Goal: Download file/media

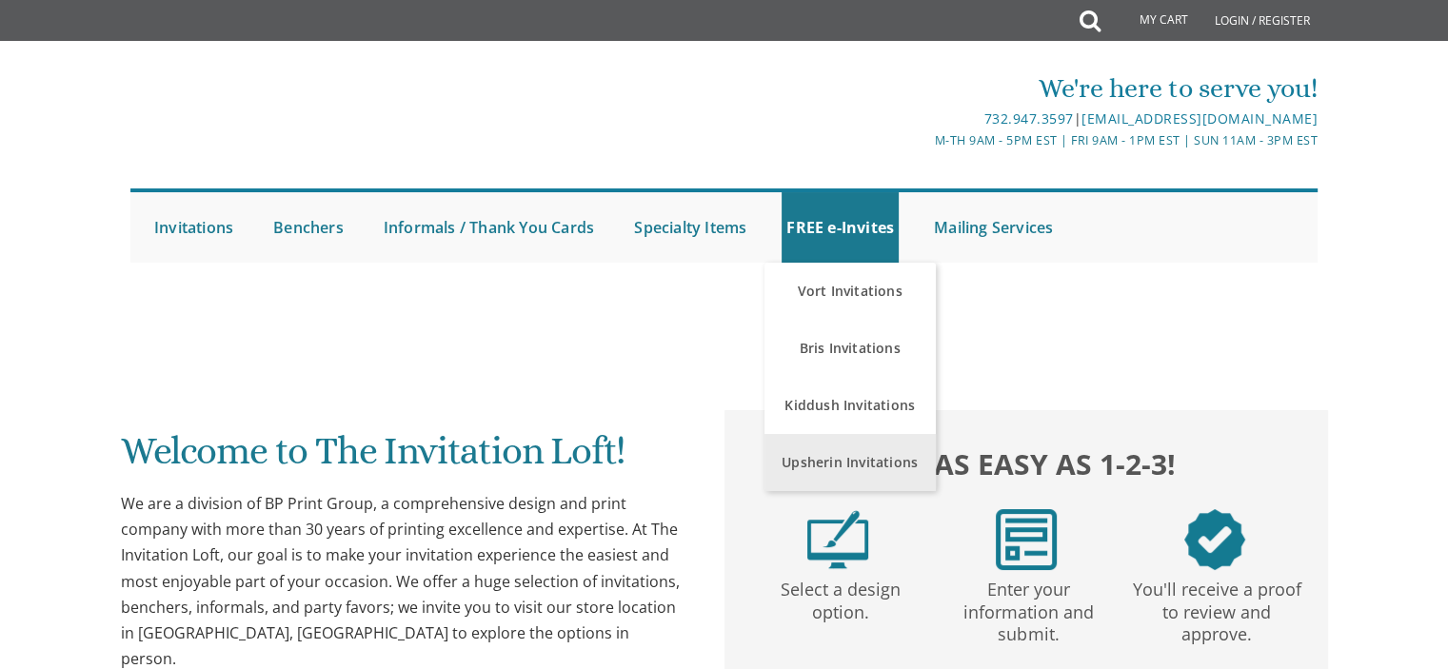
click at [803, 455] on link "Upsherin Invitations" at bounding box center [850, 462] width 171 height 57
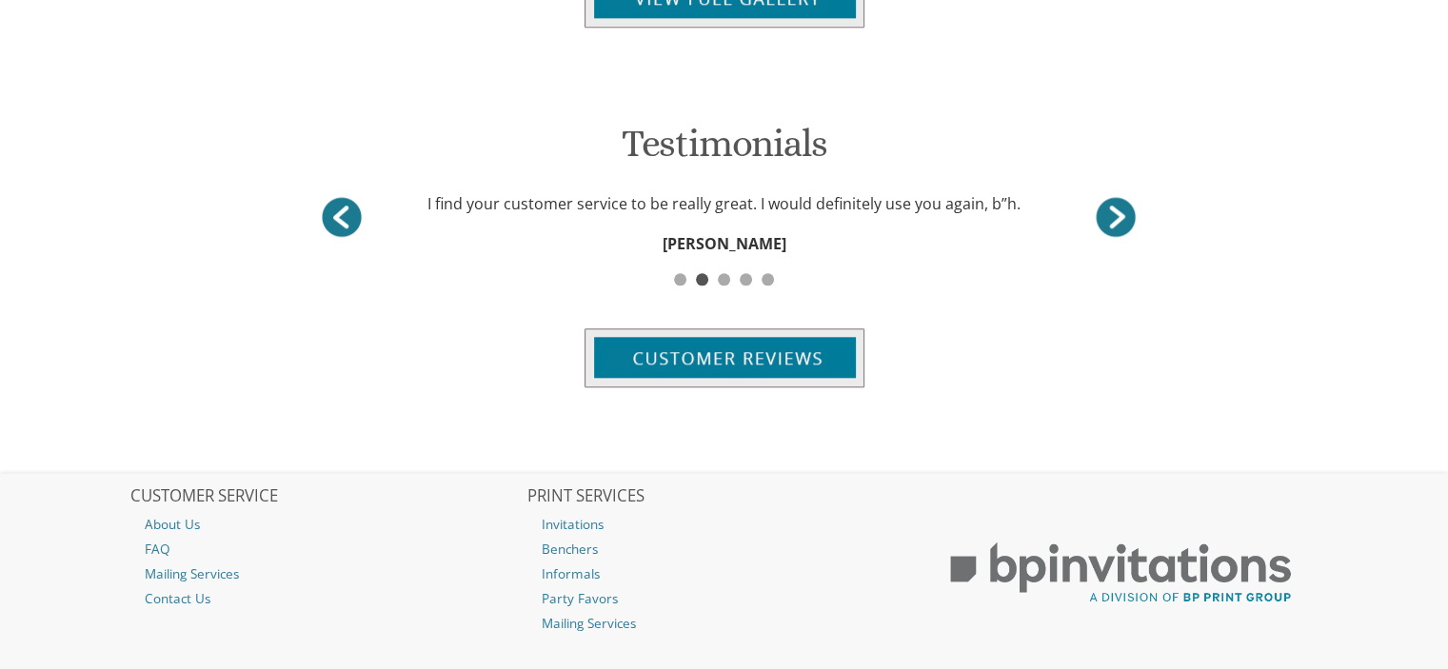
scroll to position [1784, 0]
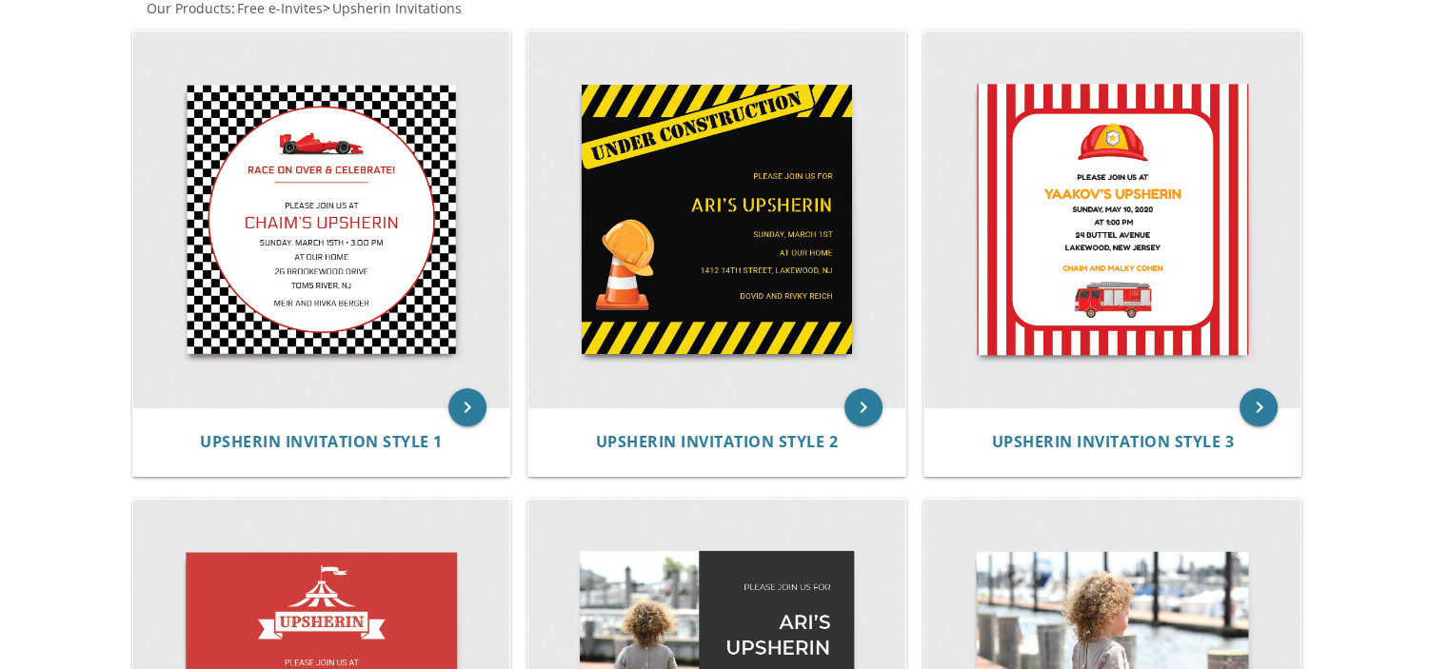
scroll to position [396, 0]
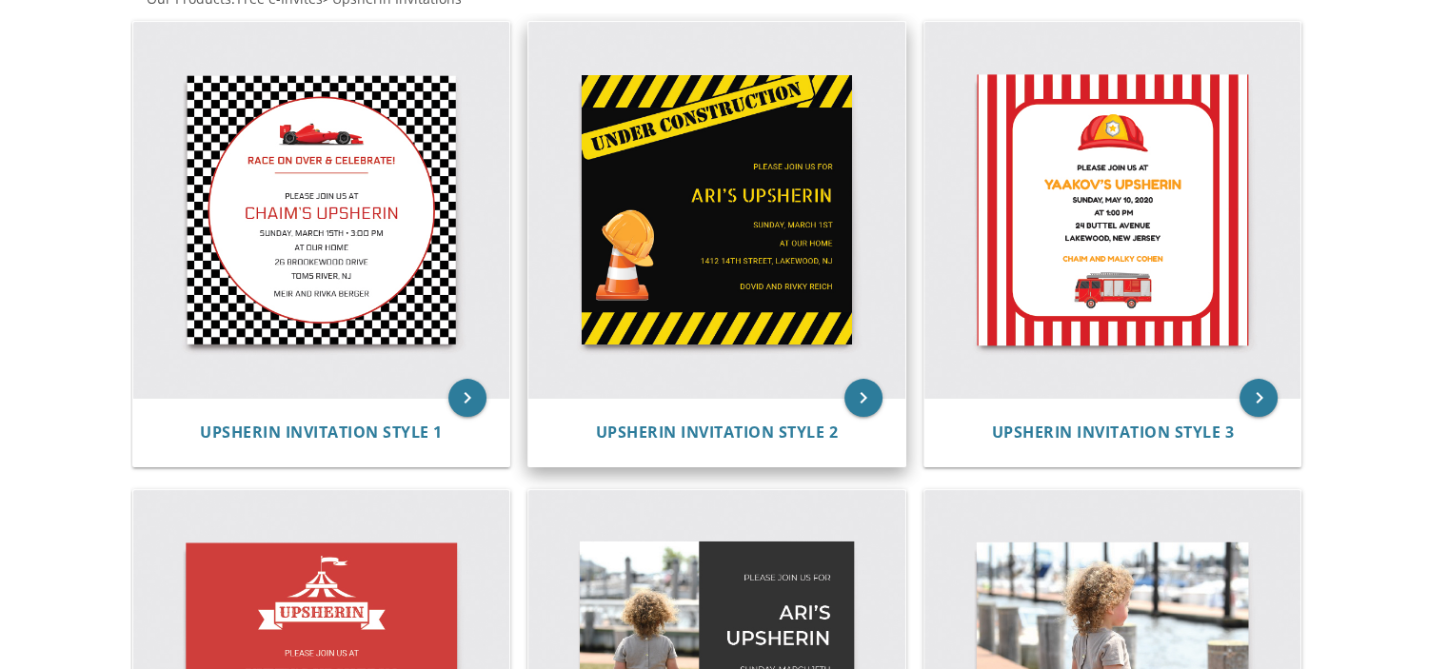
click at [659, 259] on img at bounding box center [716, 210] width 377 height 377
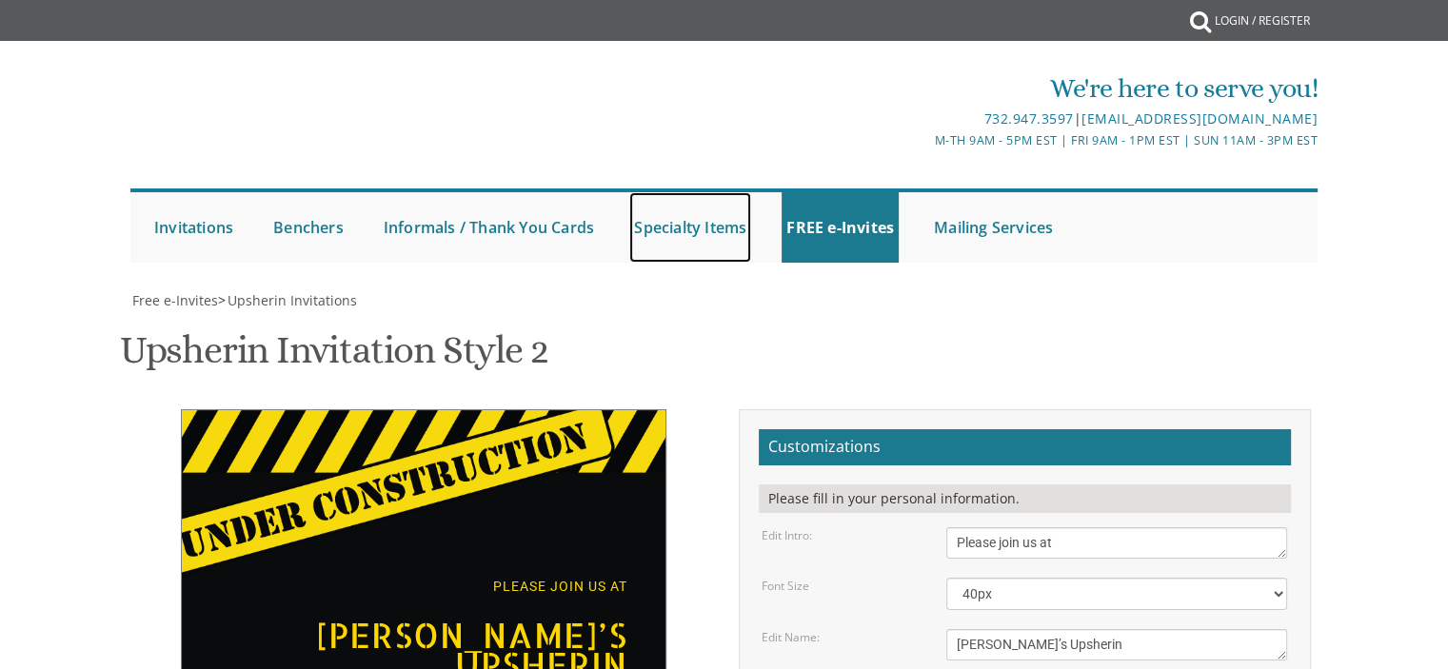
click at [659, 259] on link "Specialty Items" at bounding box center [690, 227] width 122 height 70
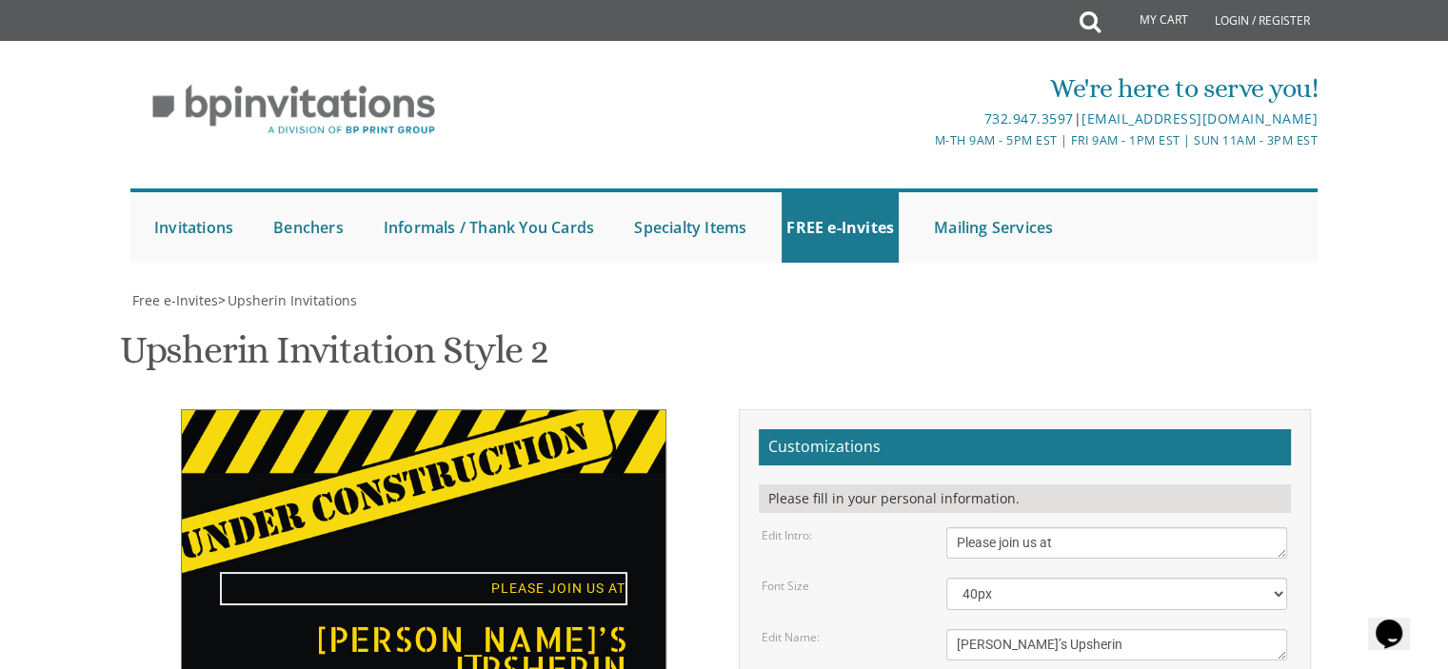
click at [1003, 528] on textarea "Please join us at" at bounding box center [1117, 543] width 341 height 31
click at [1065, 528] on textarea "Please join us at" at bounding box center [1117, 543] width 341 height 31
type textarea "Please join us for"
click at [971, 629] on textarea "[PERSON_NAME]’s Upsherin" at bounding box center [1117, 644] width 341 height 31
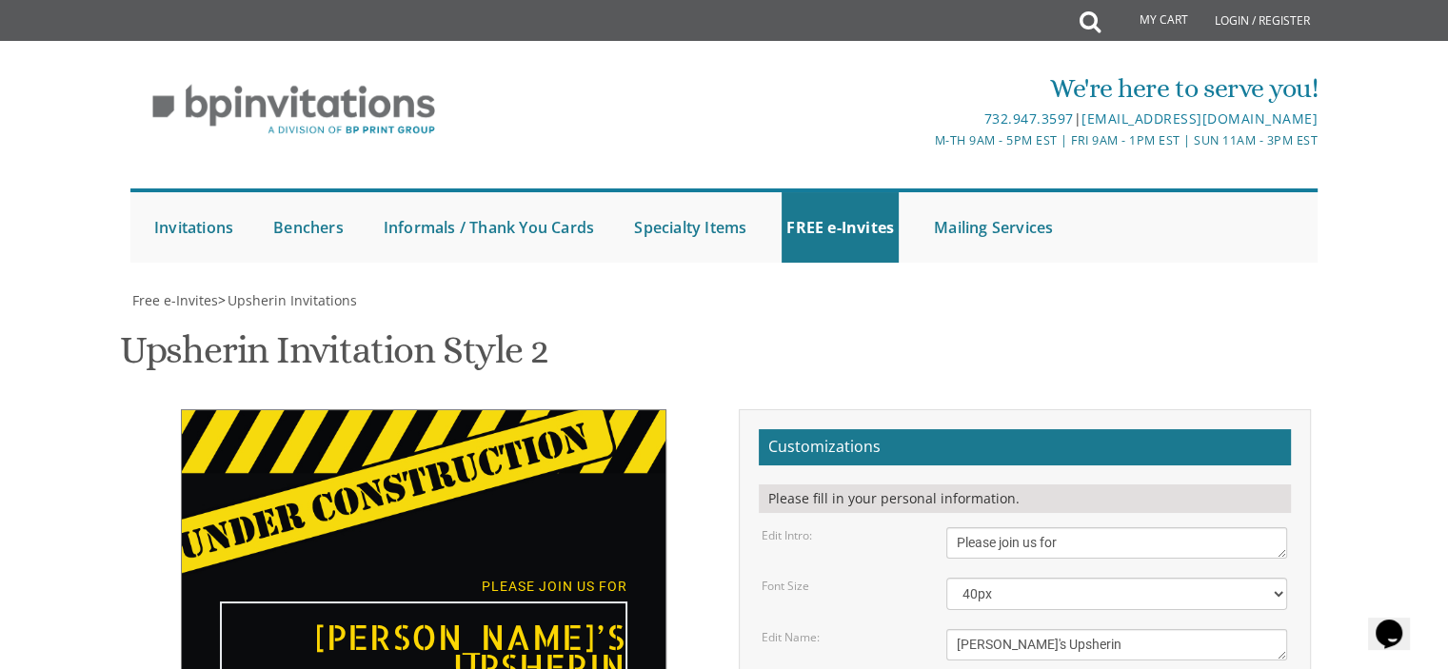
type textarea "[PERSON_NAME]'s Upsherin"
drag, startPoint x: 999, startPoint y: 452, endPoint x: 947, endPoint y: 451, distance: 51.4
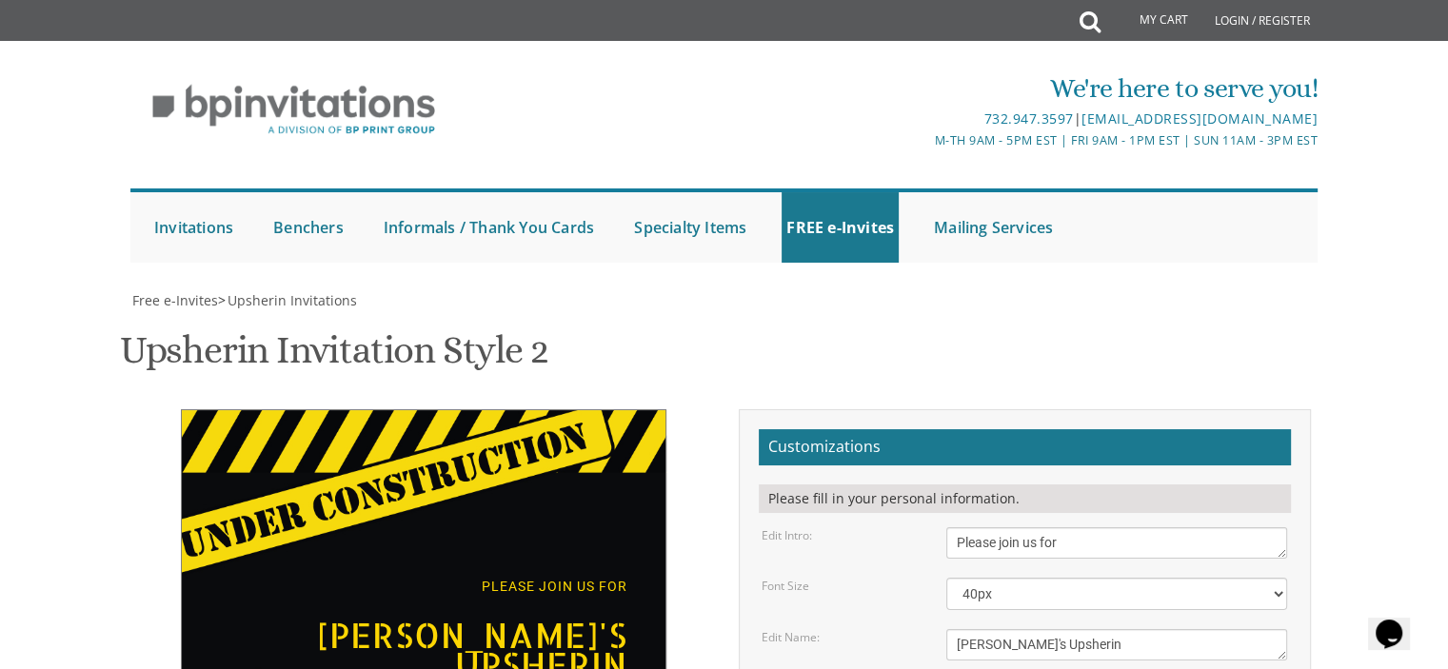
drag, startPoint x: 1059, startPoint y: 447, endPoint x: 1004, endPoint y: 445, distance: 55.3
drag, startPoint x: 1013, startPoint y: 485, endPoint x: 947, endPoint y: 487, distance: 66.7
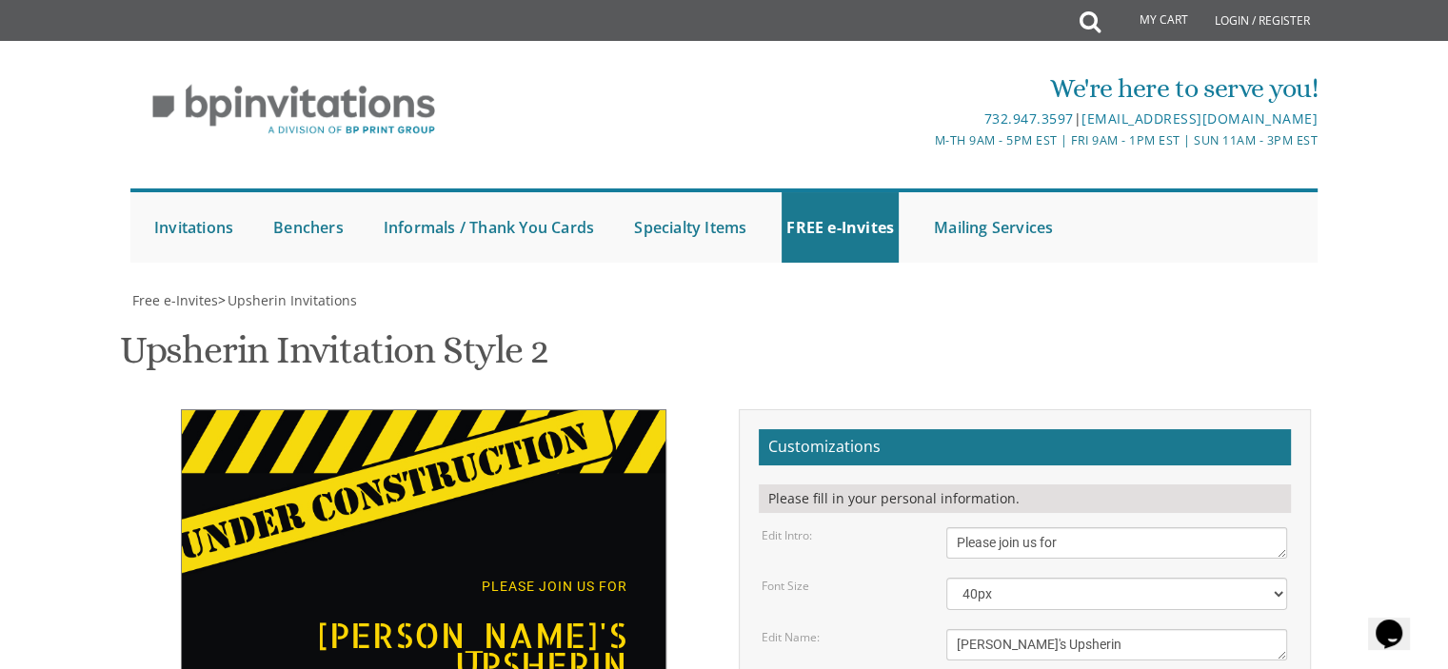
type textarea "[DATE] At our home [STREET_ADDRESS][PERSON_NAME]"
drag, startPoint x: 1102, startPoint y: 533, endPoint x: 917, endPoint y: 544, distance: 185.0
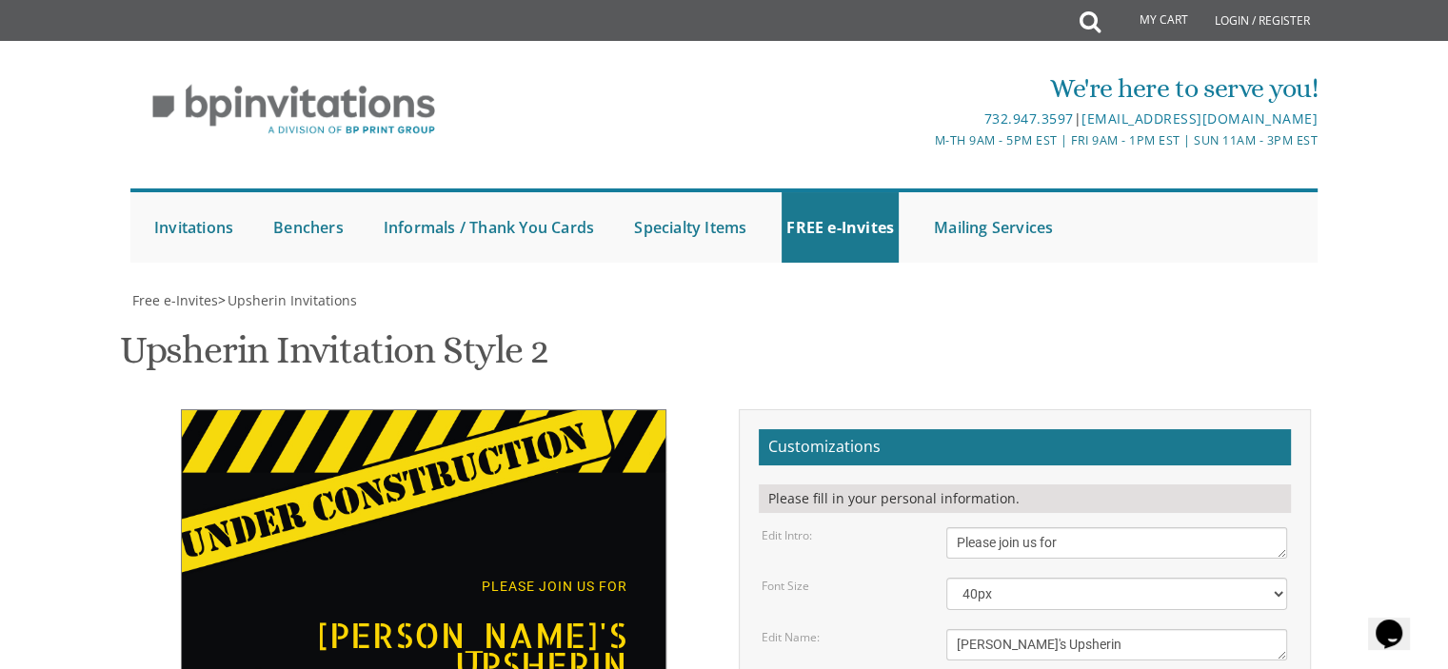
scroll to position [358, 0]
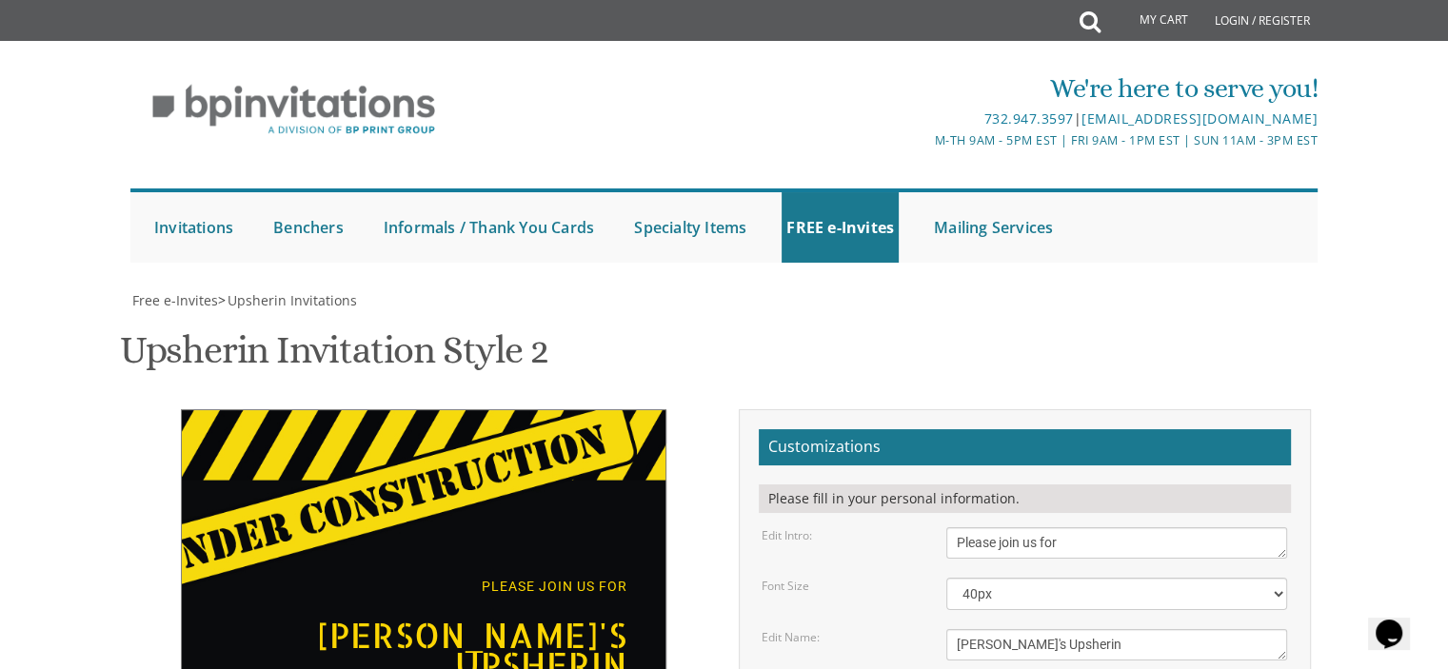
scroll to position [0, 0]
drag, startPoint x: 1026, startPoint y: 453, endPoint x: 963, endPoint y: 448, distance: 64.1
type textarea "[PERSON_NAME] and [PERSON_NAME]"
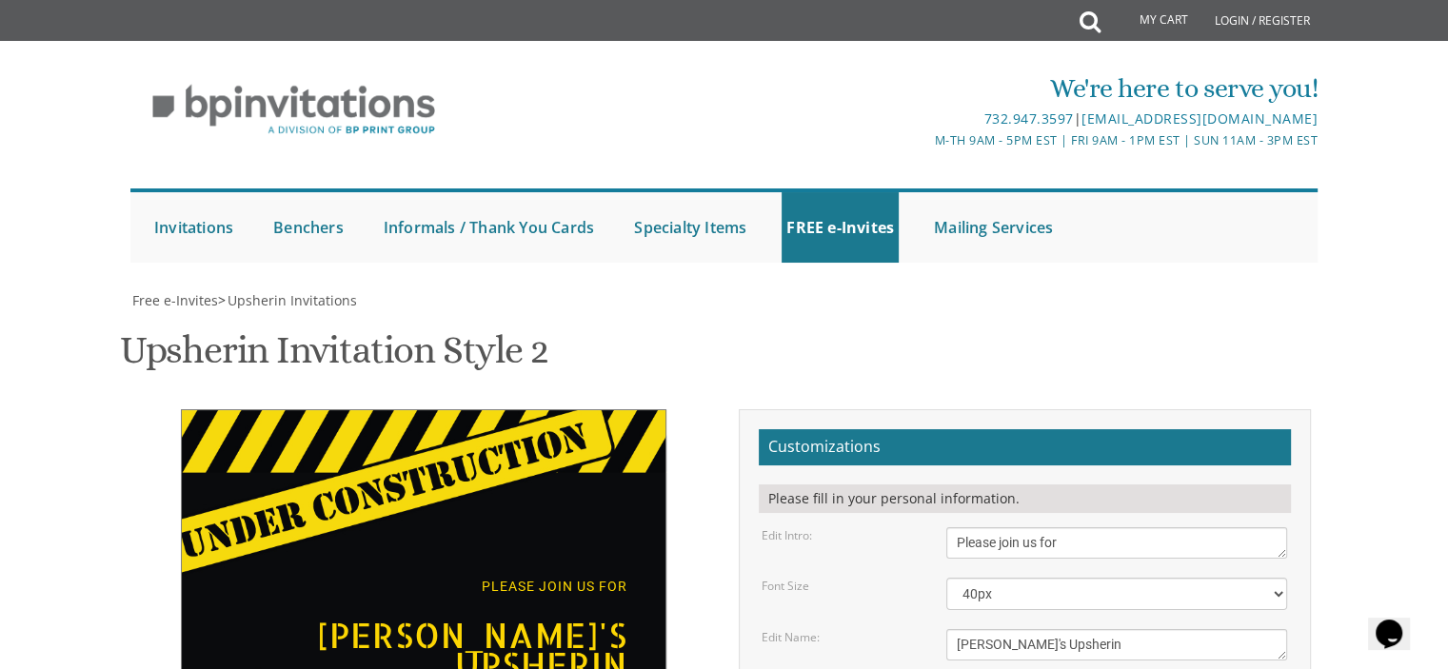
type input "[EMAIL_ADDRESS][DOMAIN_NAME]"
